Goal: Information Seeking & Learning: Learn about a topic

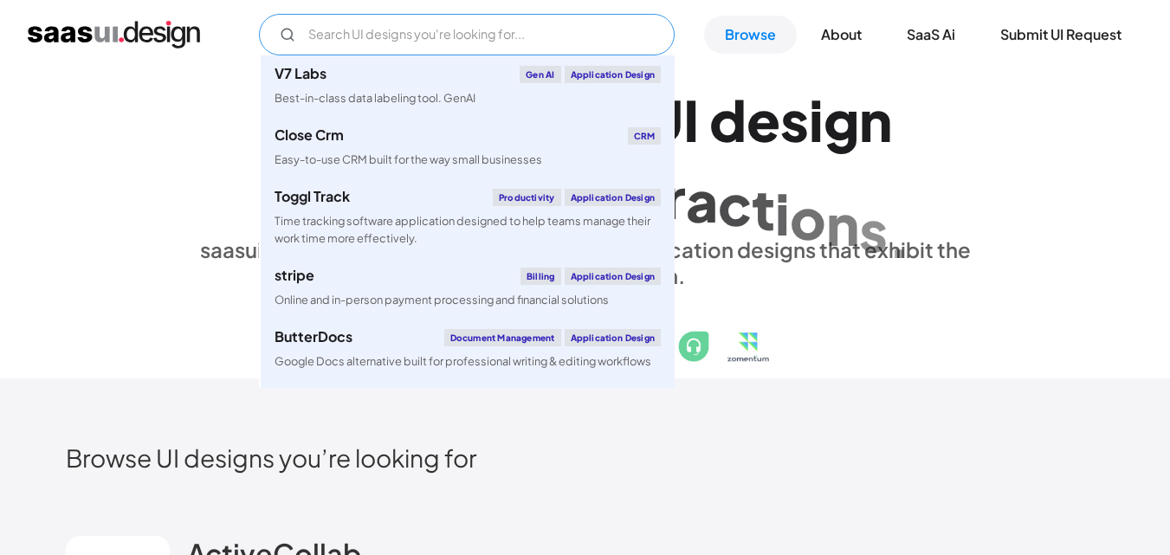
click at [509, 48] on input "Email Form" at bounding box center [467, 35] width 416 height 42
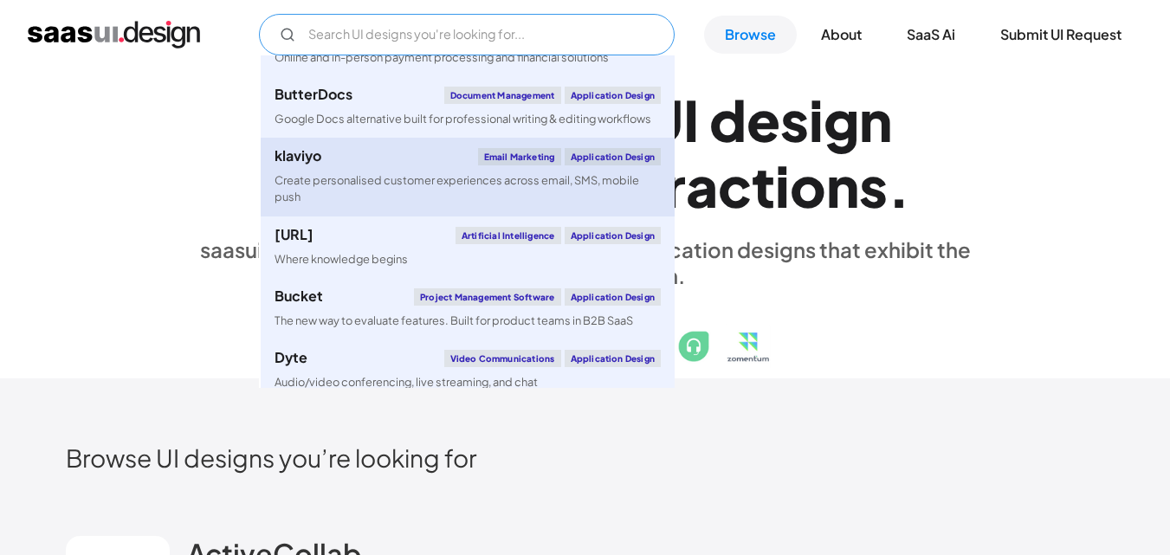
scroll to position [346, 0]
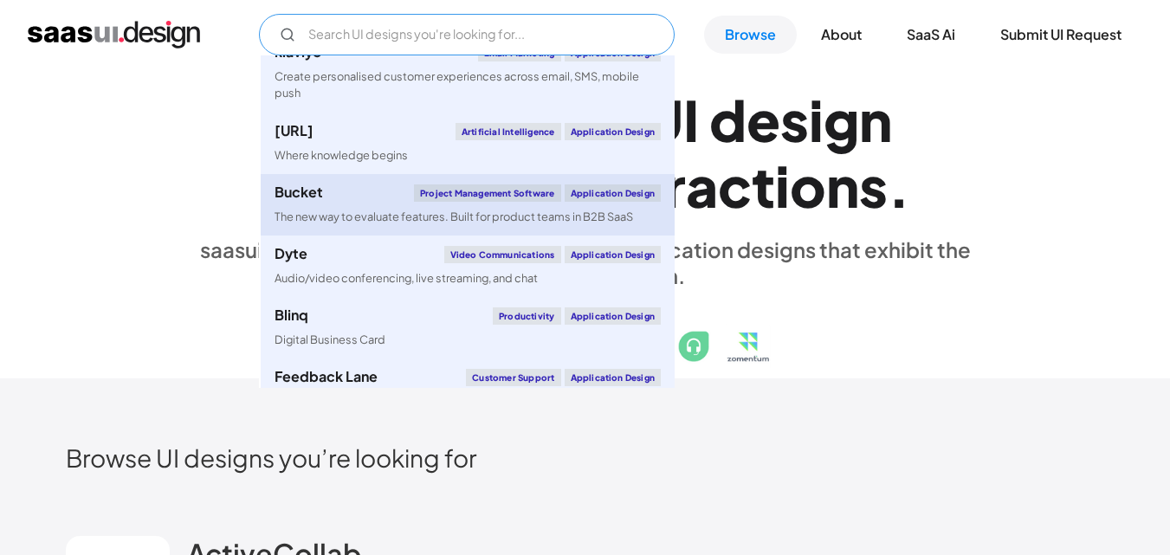
click at [510, 197] on div "Project Management Software" at bounding box center [487, 192] width 146 height 17
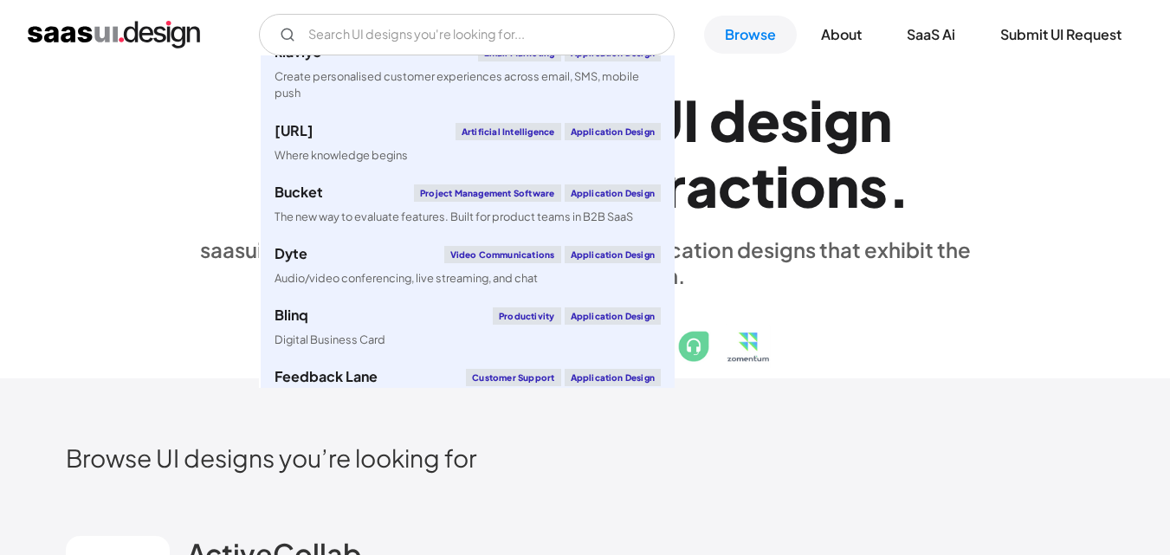
click at [1042, 156] on div "E x p l o r e S a a S U I d e s i g n p a t t e r n s & i n t e r a c t i o n s…" at bounding box center [585, 224] width 1039 height 310
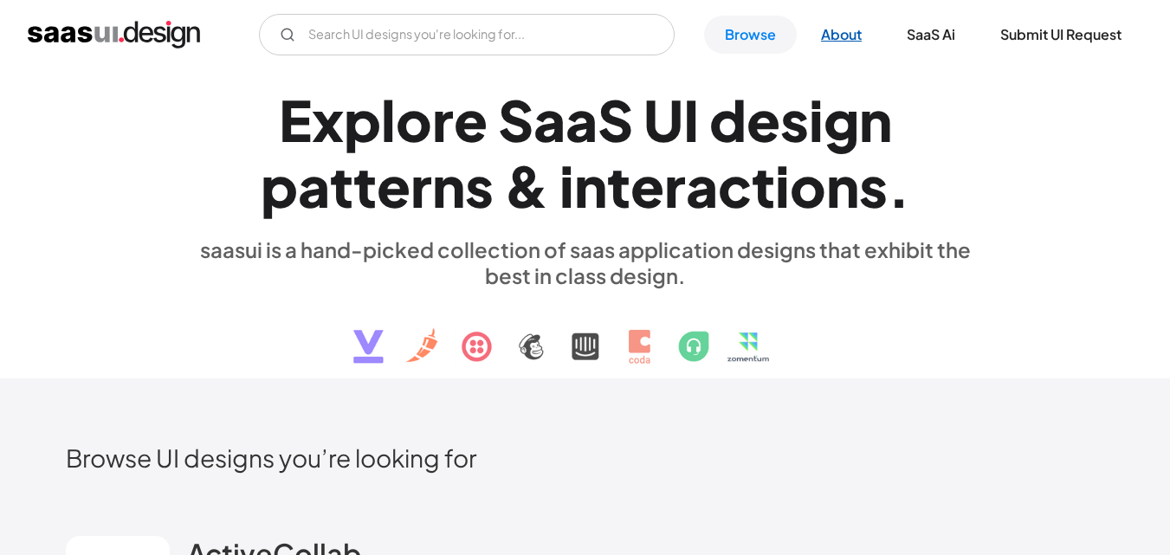
click at [830, 33] on link "About" at bounding box center [841, 35] width 82 height 38
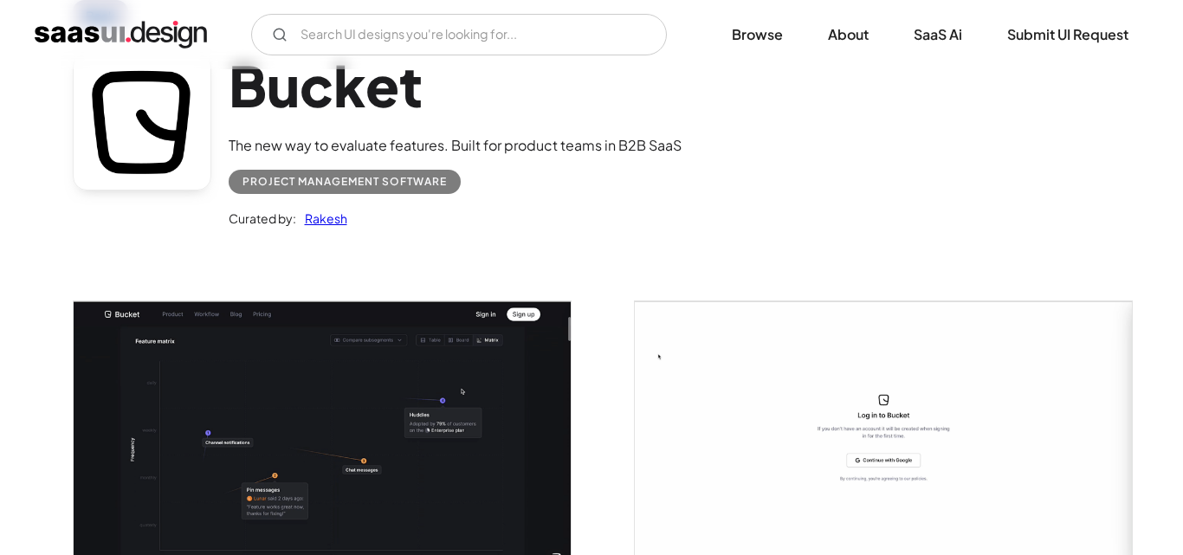
scroll to position [260, 0]
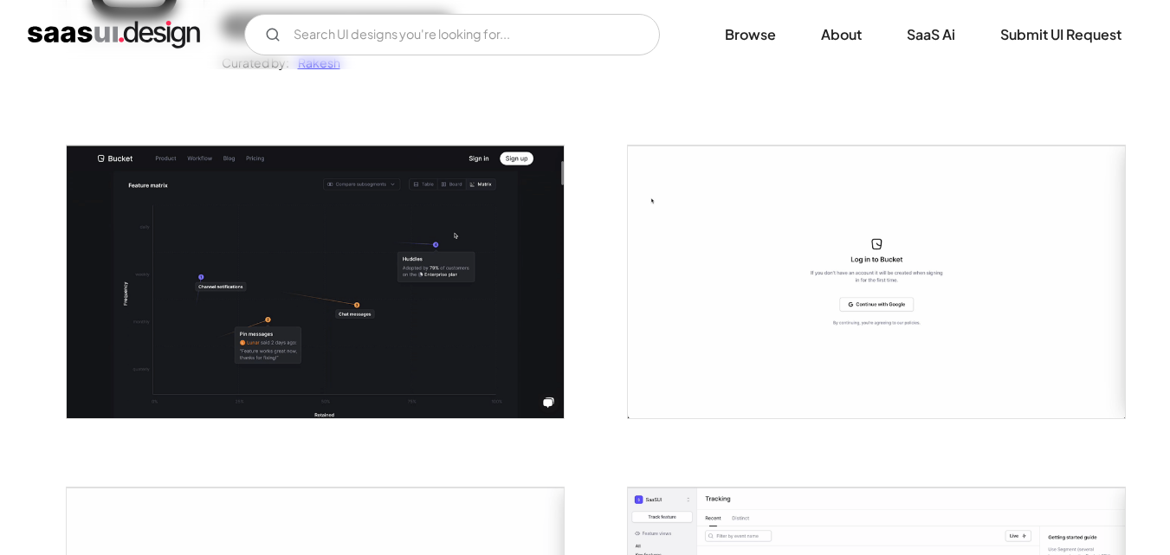
click at [307, 287] on img "open lightbox" at bounding box center [315, 281] width 497 height 272
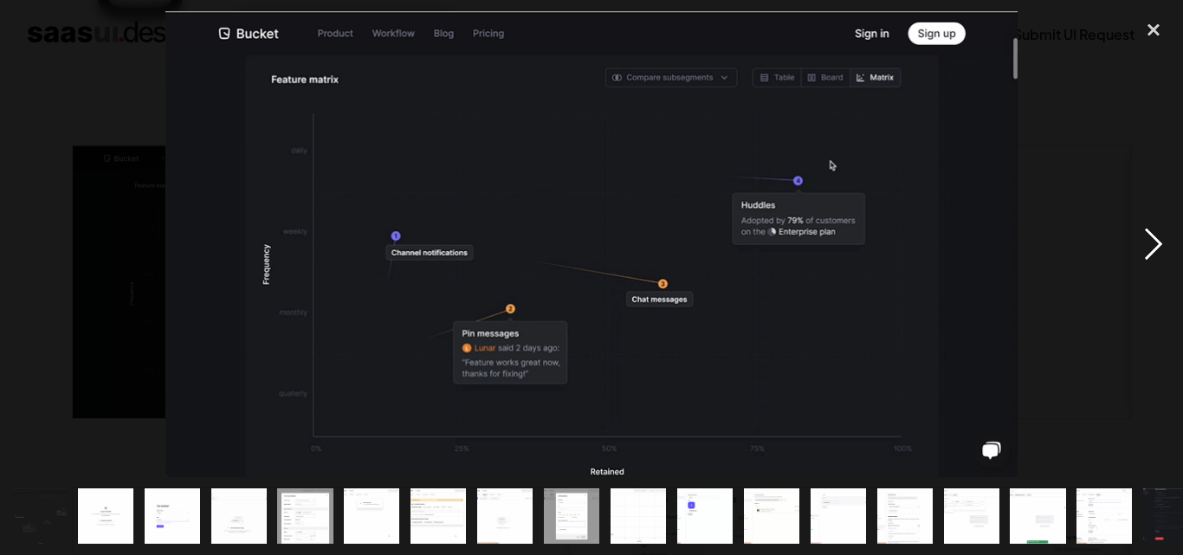
click at [1158, 236] on div "next image" at bounding box center [1153, 244] width 59 height 466
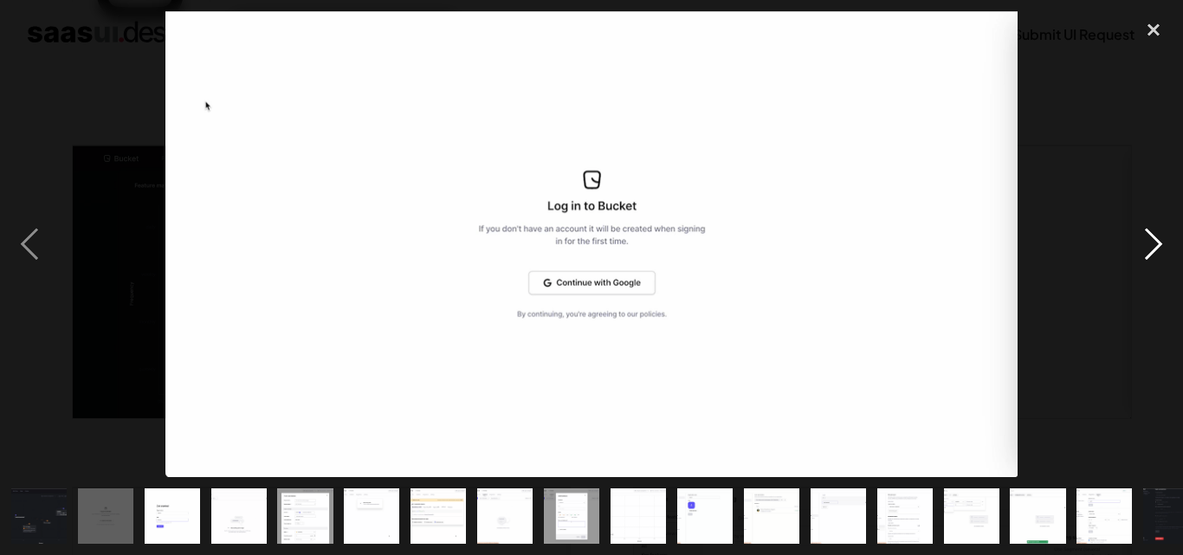
click at [1158, 236] on div "next image" at bounding box center [1153, 244] width 59 height 466
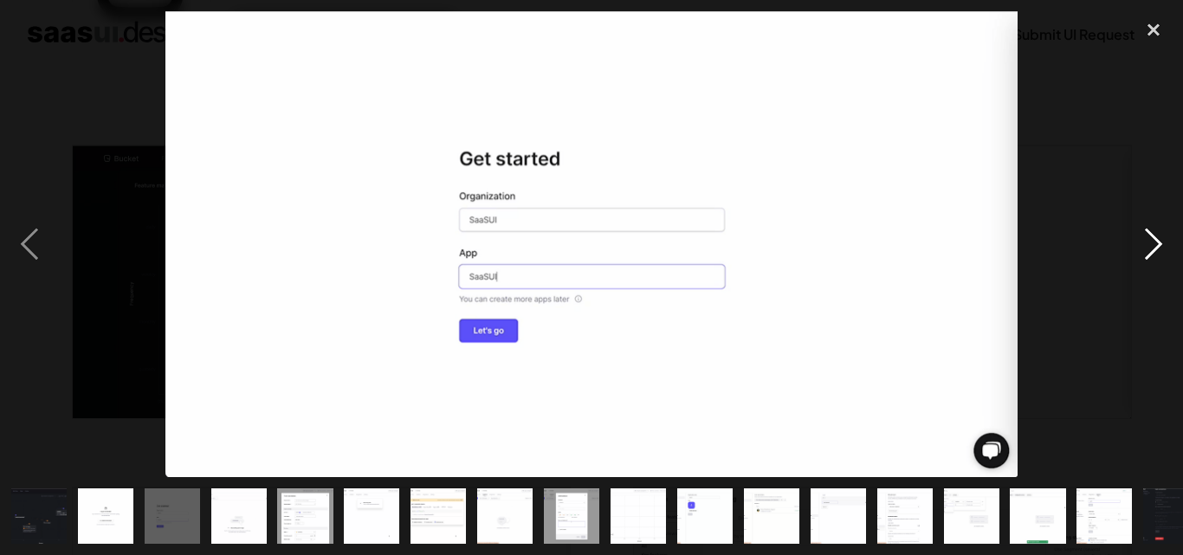
click at [1158, 236] on div "next image" at bounding box center [1153, 244] width 59 height 466
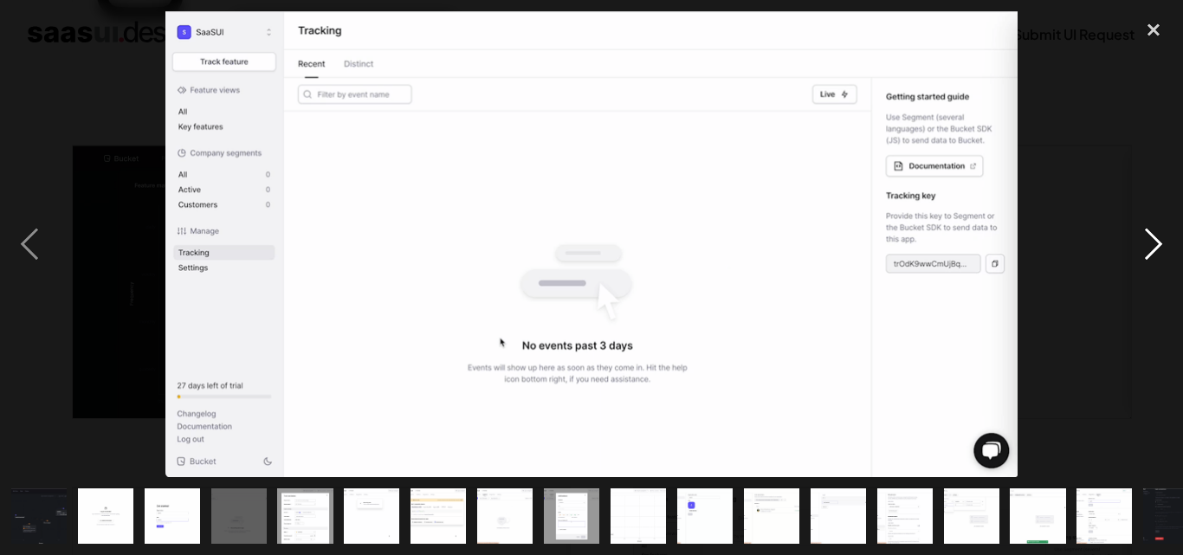
click at [1158, 242] on div "next image" at bounding box center [1153, 244] width 59 height 466
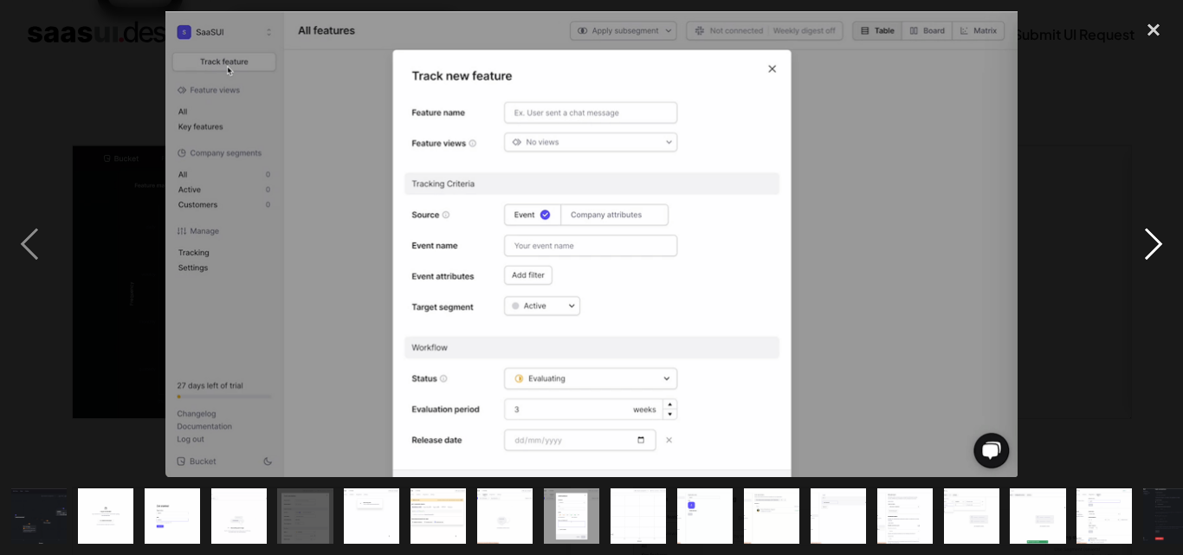
click at [1158, 242] on div "next image" at bounding box center [1153, 244] width 59 height 466
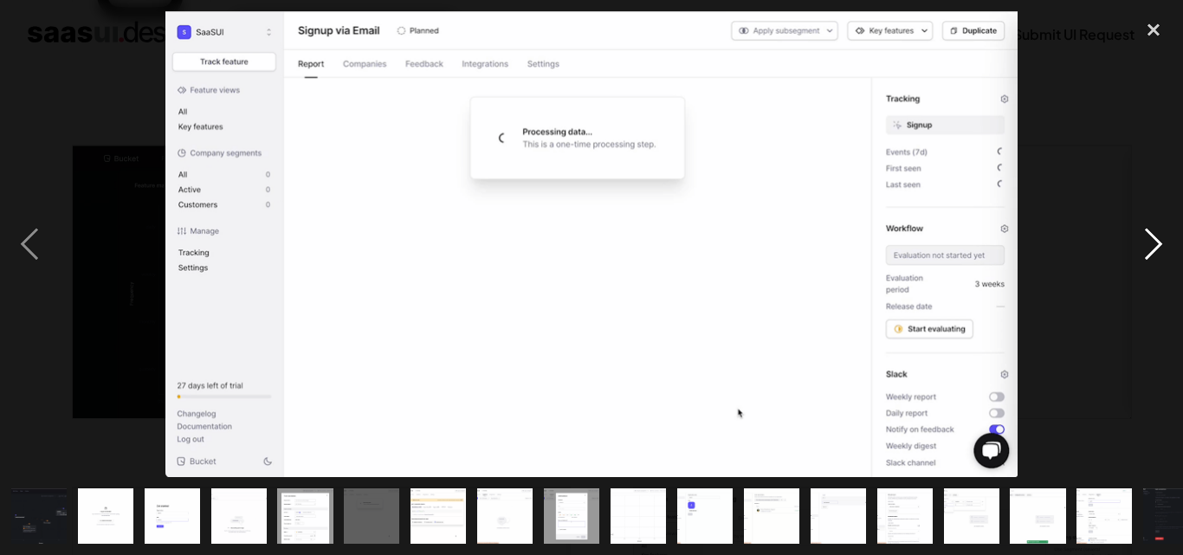
click at [1158, 242] on div "next image" at bounding box center [1153, 244] width 59 height 466
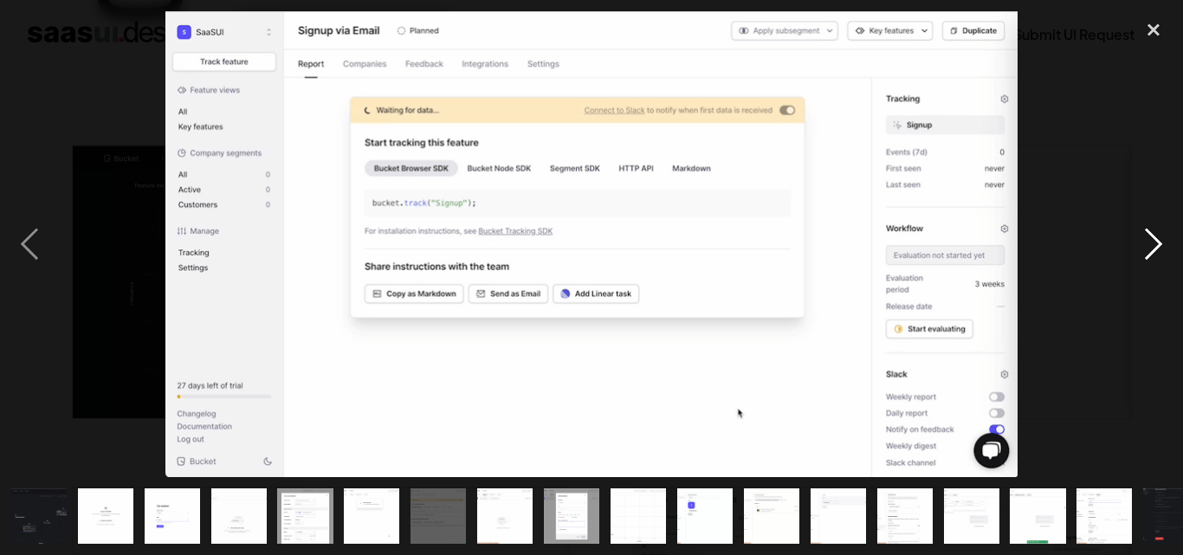
click at [1158, 242] on div "next image" at bounding box center [1153, 244] width 59 height 466
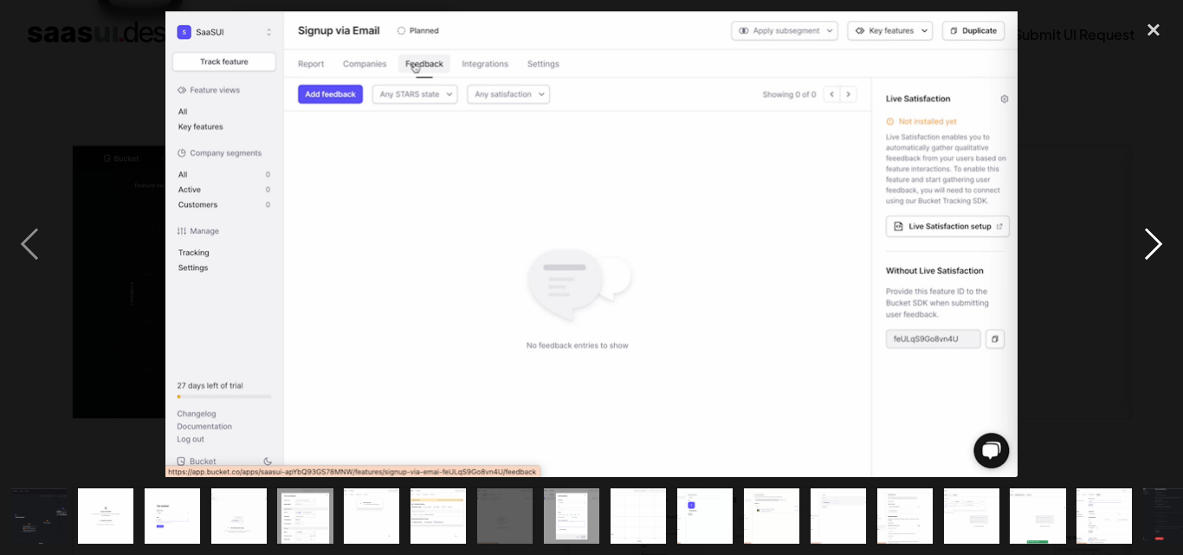
click at [1158, 242] on div "next image" at bounding box center [1153, 244] width 59 height 466
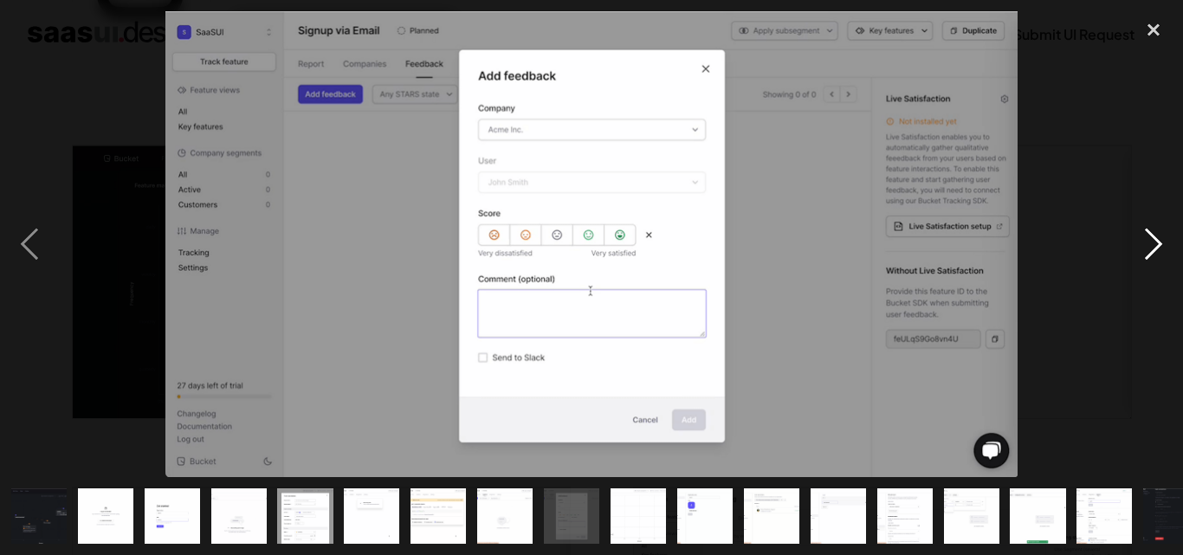
click at [1158, 242] on div "next image" at bounding box center [1153, 244] width 59 height 466
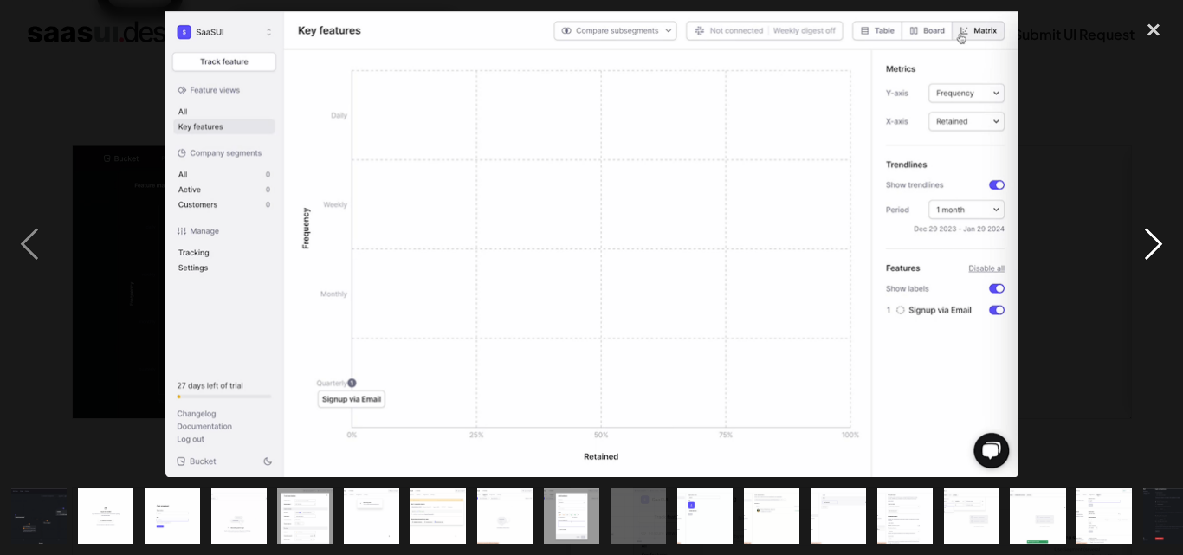
click at [1158, 242] on div "next image" at bounding box center [1153, 244] width 59 height 466
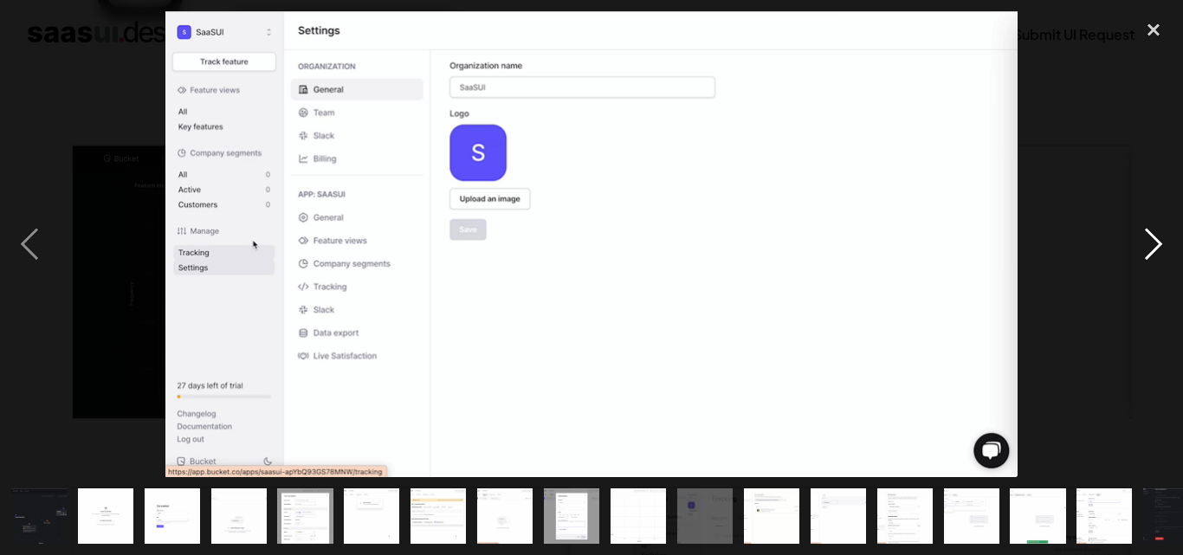
click at [1158, 242] on div "next image" at bounding box center [1153, 244] width 59 height 466
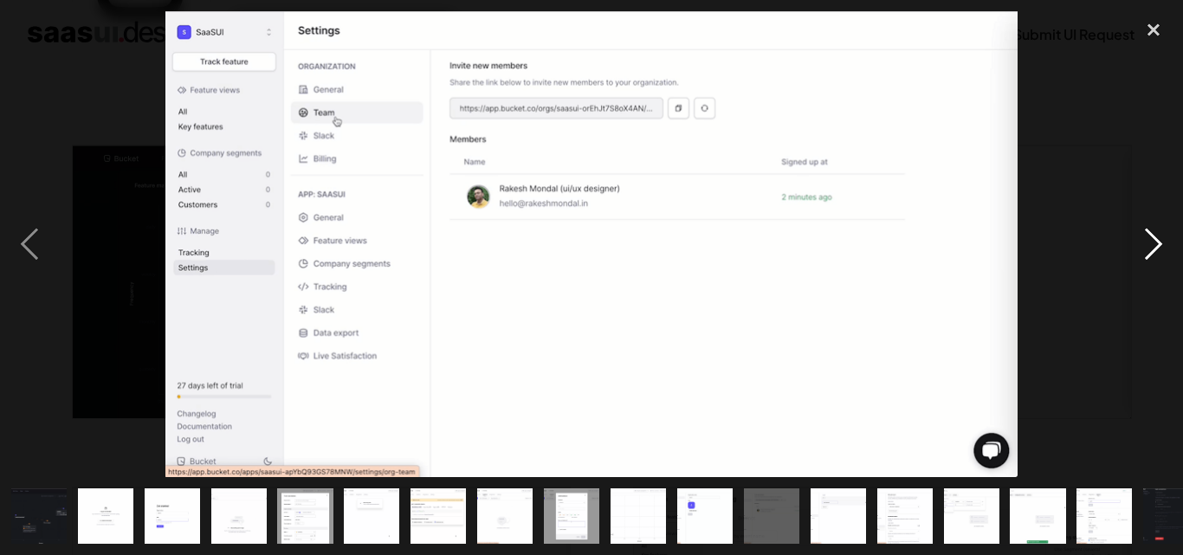
click at [1158, 242] on div "next image" at bounding box center [1153, 244] width 59 height 466
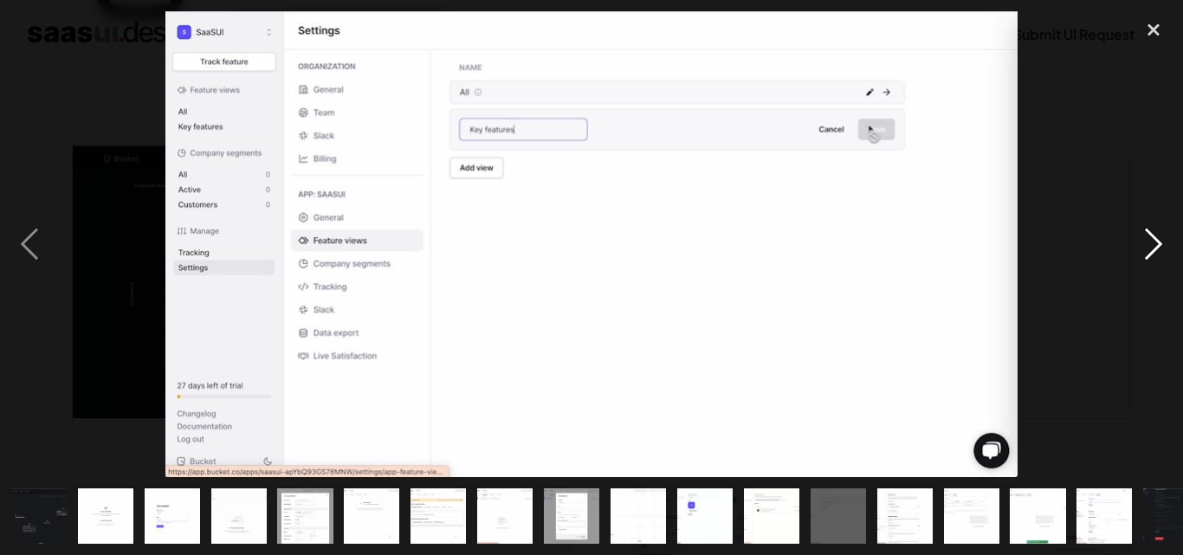
click at [1158, 242] on div "next image" at bounding box center [1153, 244] width 59 height 466
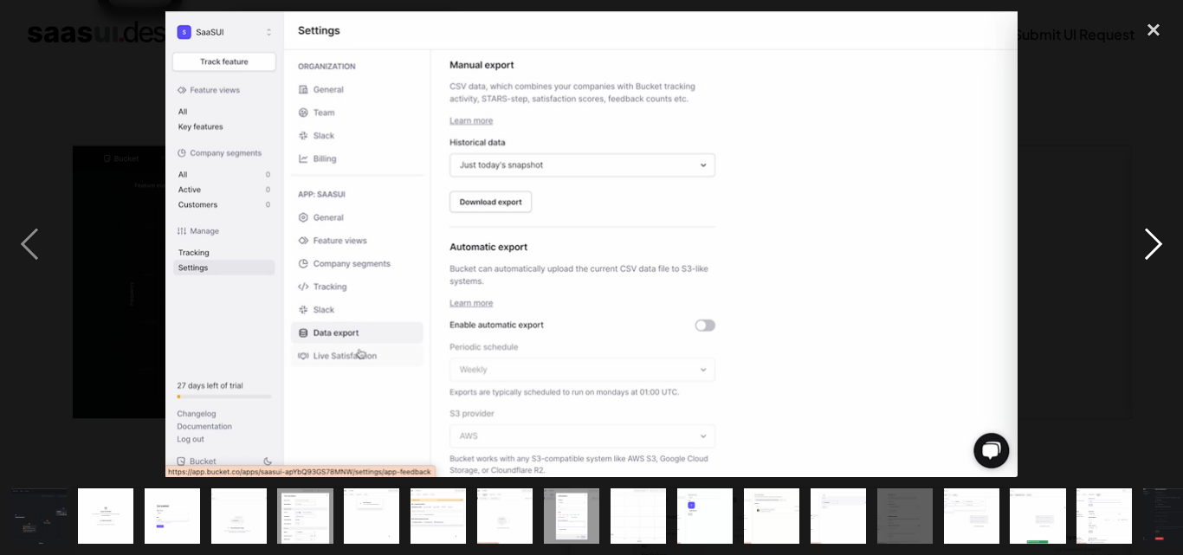
click at [1158, 242] on div "next image" at bounding box center [1153, 244] width 59 height 466
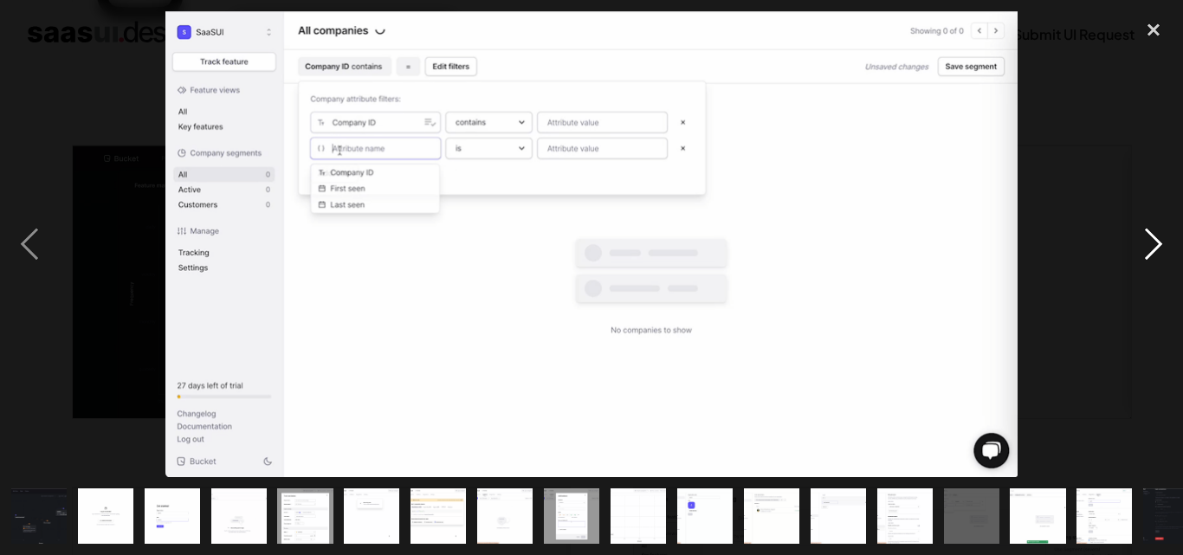
click at [1158, 242] on div "next image" at bounding box center [1153, 244] width 59 height 466
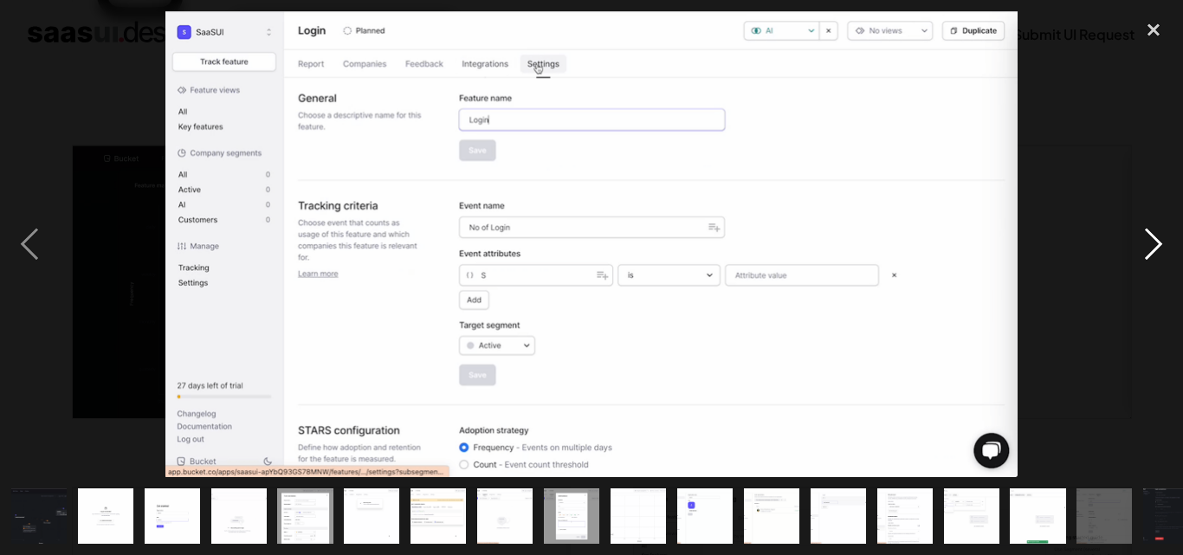
click at [1158, 242] on div "next image" at bounding box center [1153, 244] width 59 height 466
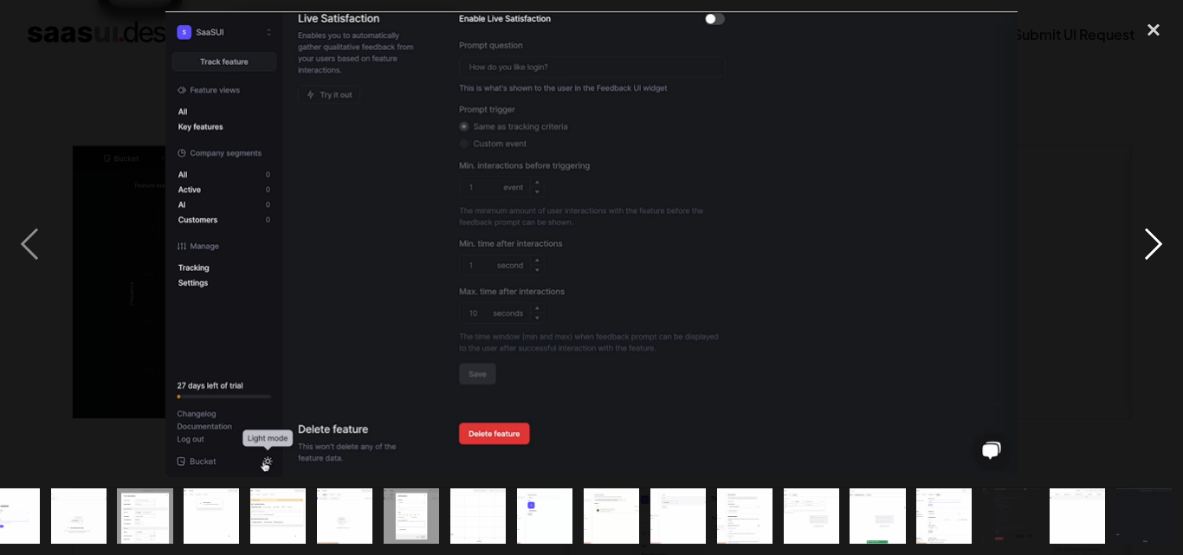
click at [1158, 242] on div "next image" at bounding box center [1153, 244] width 59 height 466
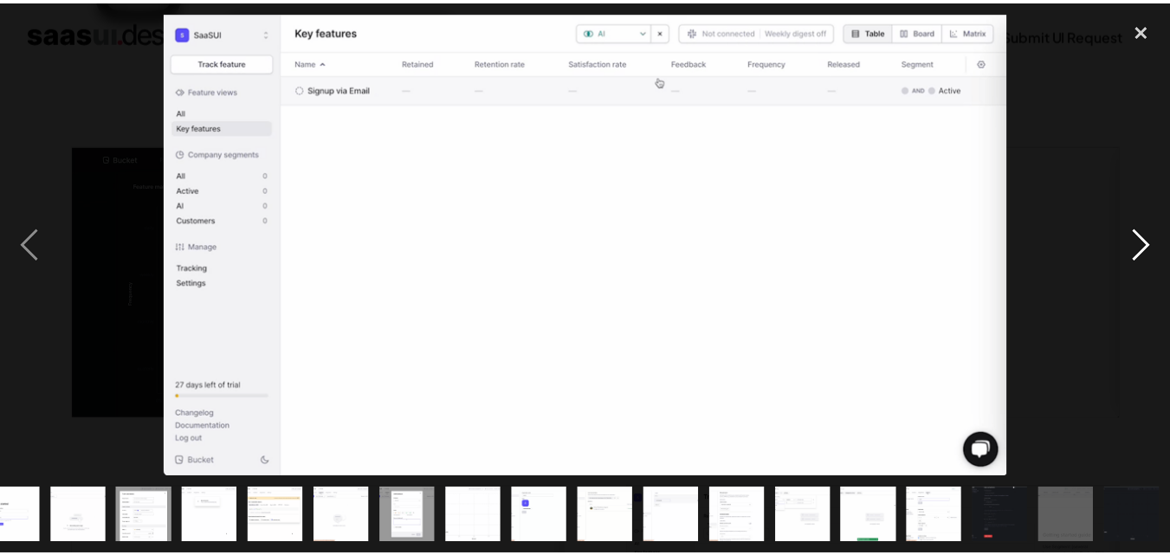
scroll to position [0, 160]
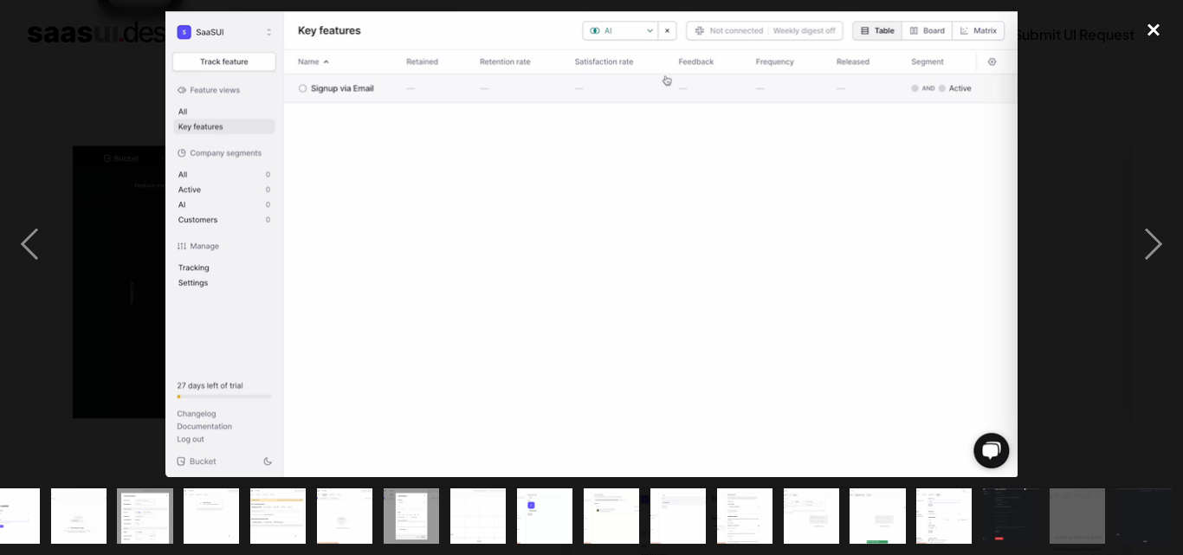
click at [1159, 32] on div "close lightbox" at bounding box center [1153, 30] width 59 height 38
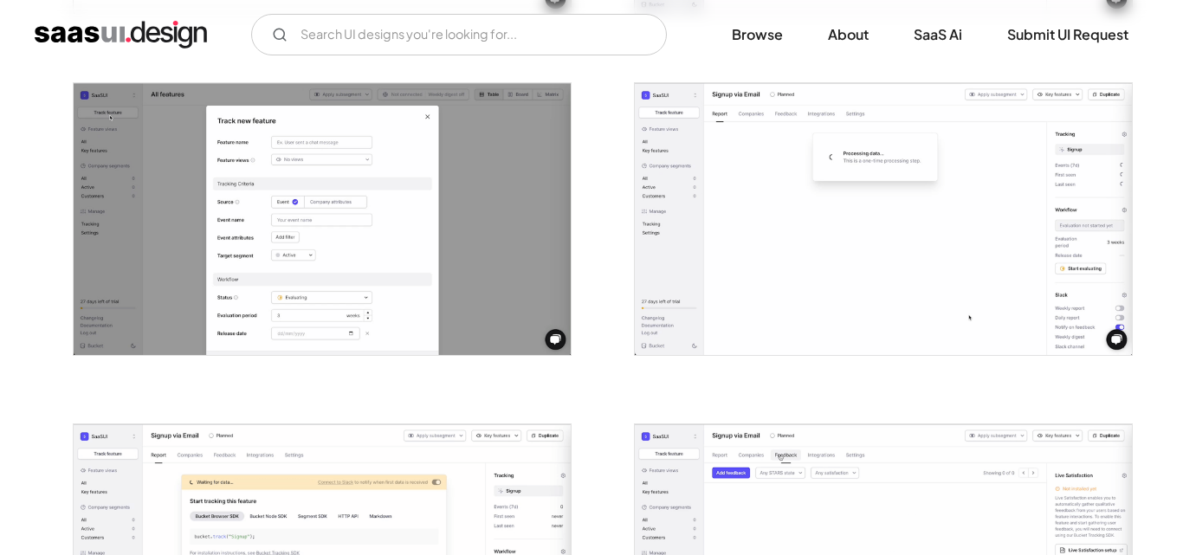
scroll to position [1125, 0]
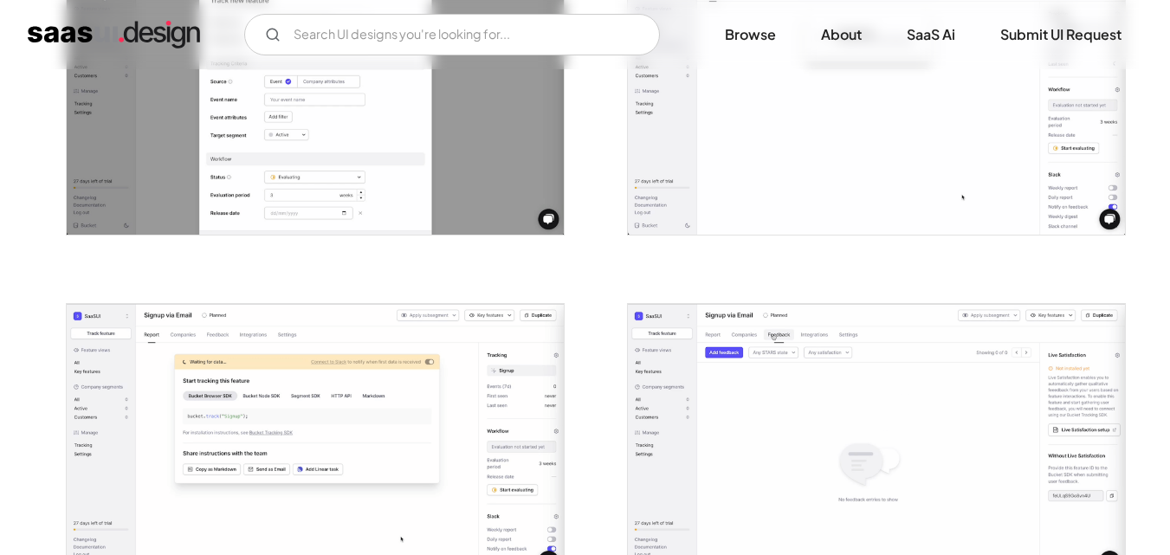
click at [547, 218] on img "open lightbox" at bounding box center [315, 99] width 497 height 272
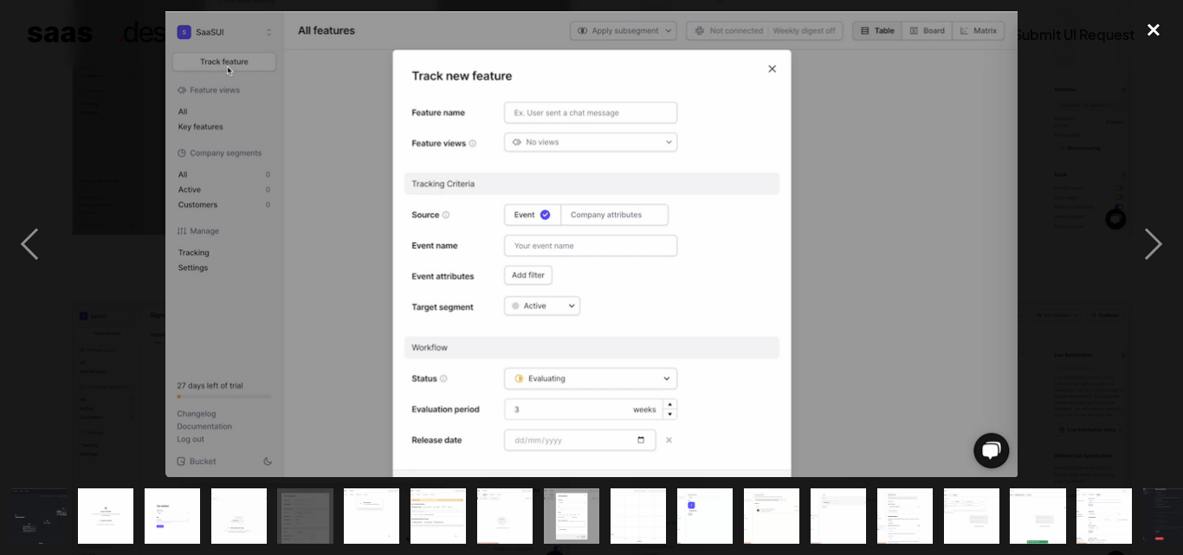
click at [1155, 35] on div "close lightbox" at bounding box center [1153, 30] width 59 height 38
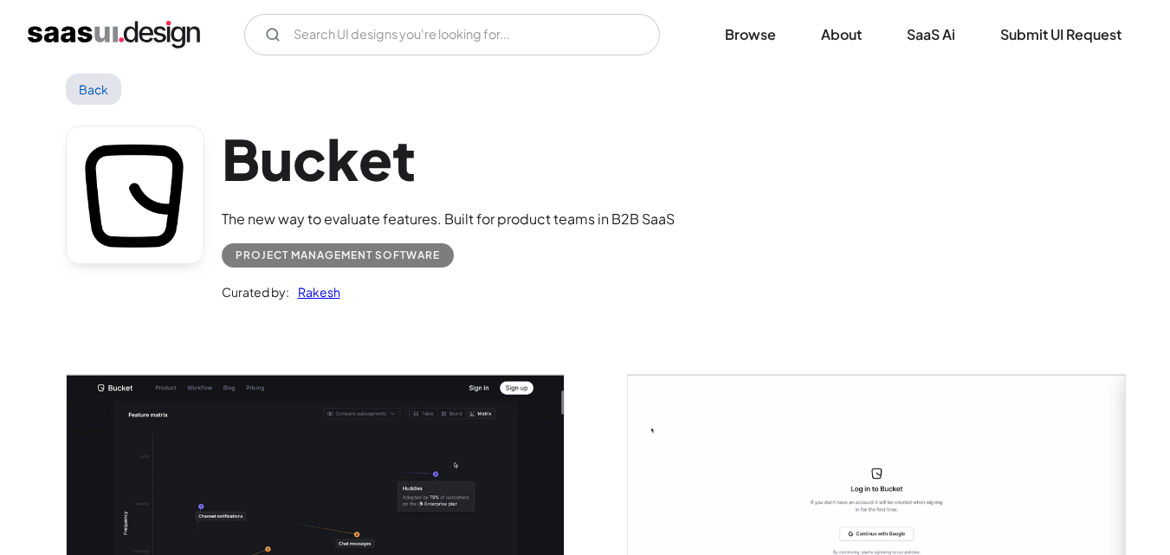
scroll to position [0, 0]
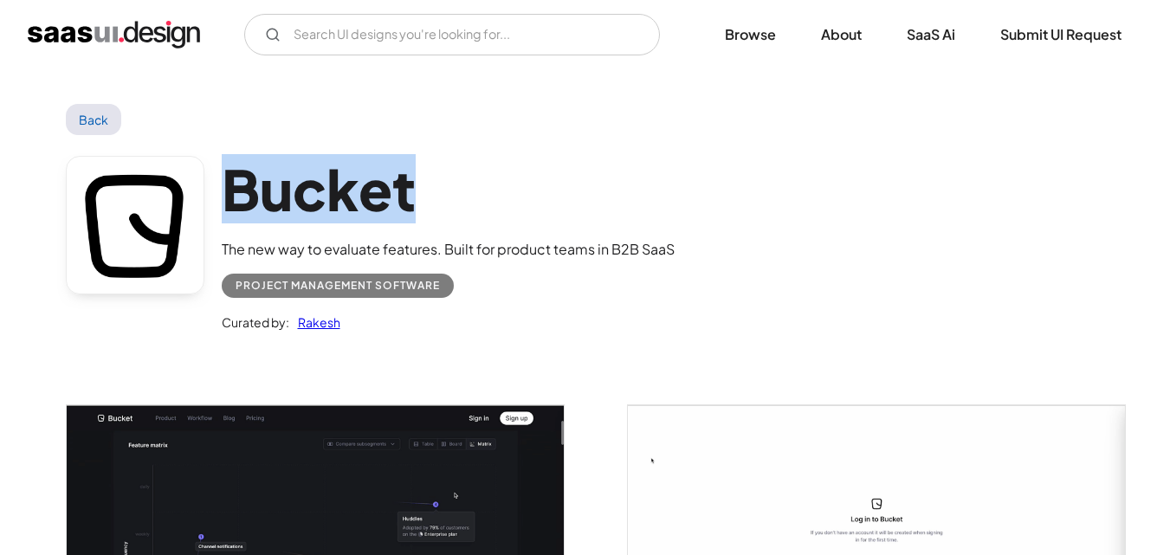
drag, startPoint x: 226, startPoint y: 194, endPoint x: 456, endPoint y: 195, distance: 230.3
click at [456, 195] on h1 "Bucket" at bounding box center [448, 189] width 453 height 67
click at [854, 199] on div "Bucket The new way to evaluate features. Built for product teams in B2B SaaS Pr…" at bounding box center [585, 248] width 1039 height 226
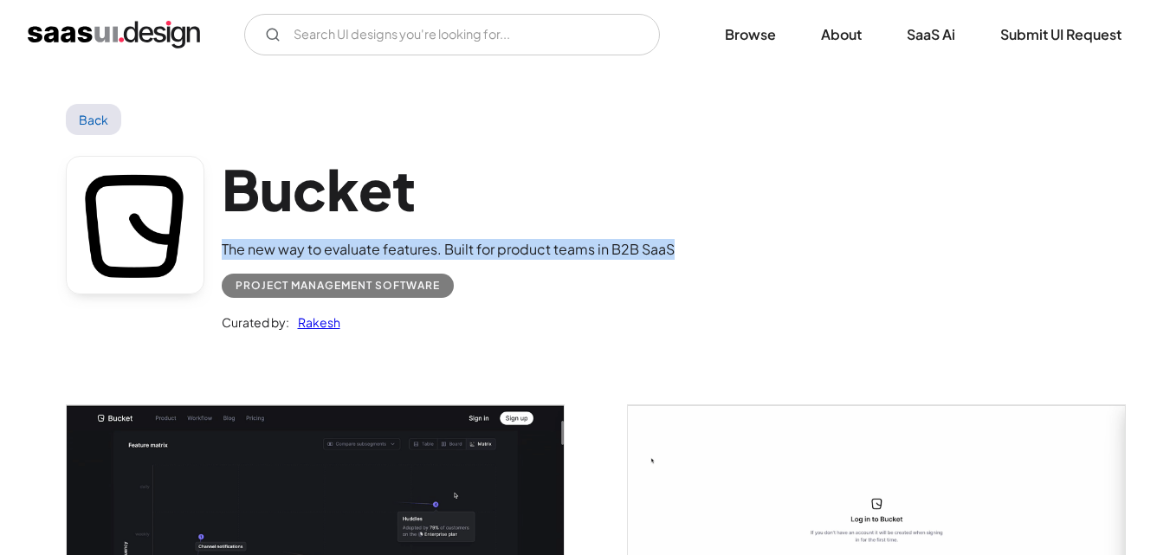
drag, startPoint x: 217, startPoint y: 243, endPoint x: 677, endPoint y: 241, distance: 459.7
click at [677, 241] on div "Bucket The new way to evaluate features. Built for product teams in B2B SaaS Pr…" at bounding box center [585, 248] width 1039 height 226
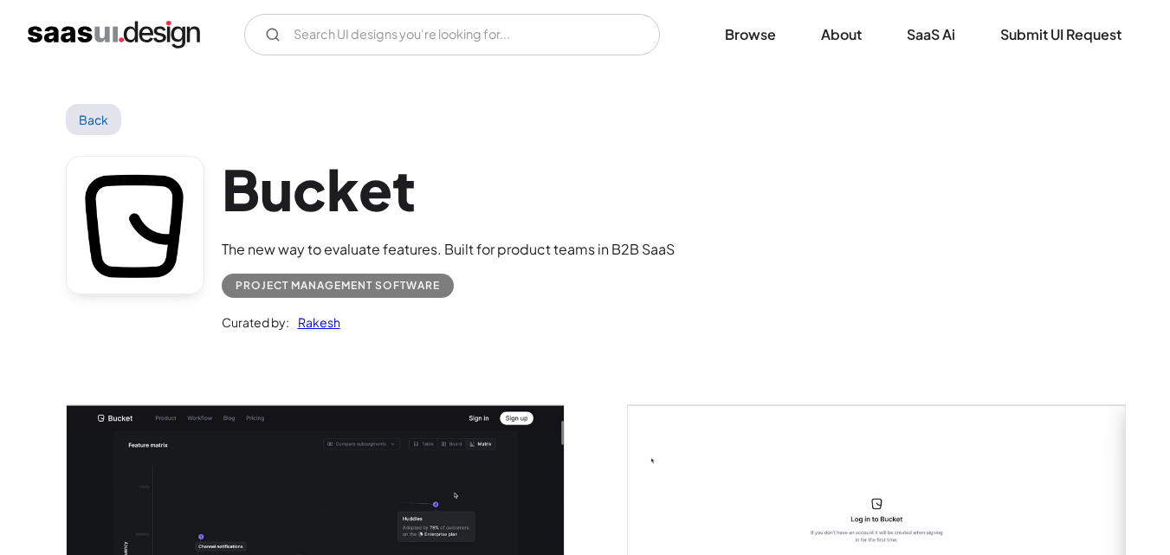
click at [734, 267] on div "Bucket The new way to evaluate features. Built for product teams in B2B SaaS Pr…" at bounding box center [585, 248] width 1039 height 226
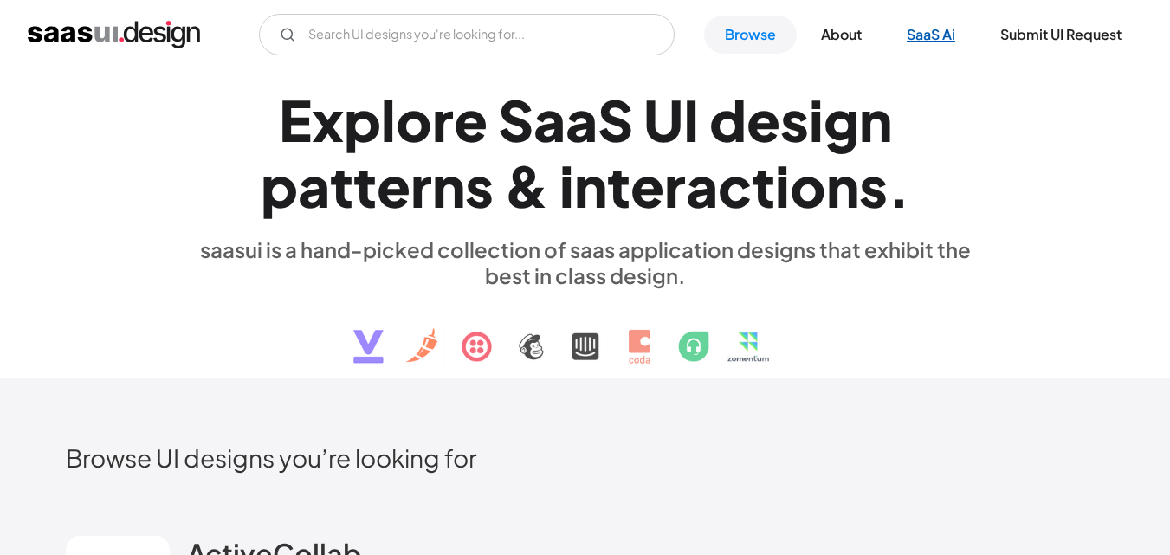
click at [938, 35] on link "SaaS Ai" at bounding box center [931, 35] width 90 height 38
